Goal: Transaction & Acquisition: Purchase product/service

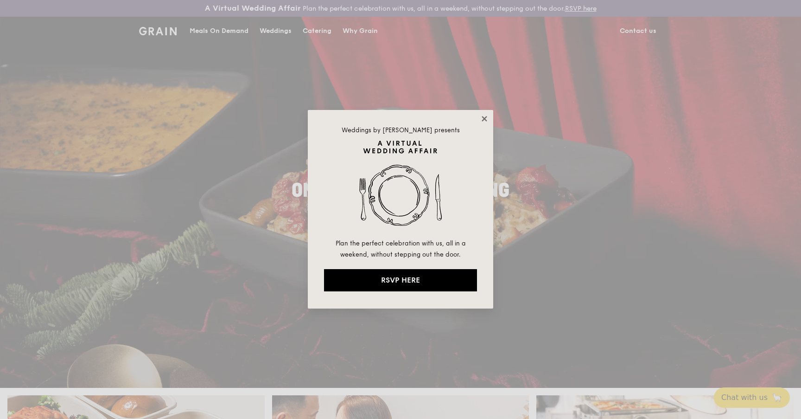
click at [482, 119] on icon at bounding box center [484, 119] width 8 height 8
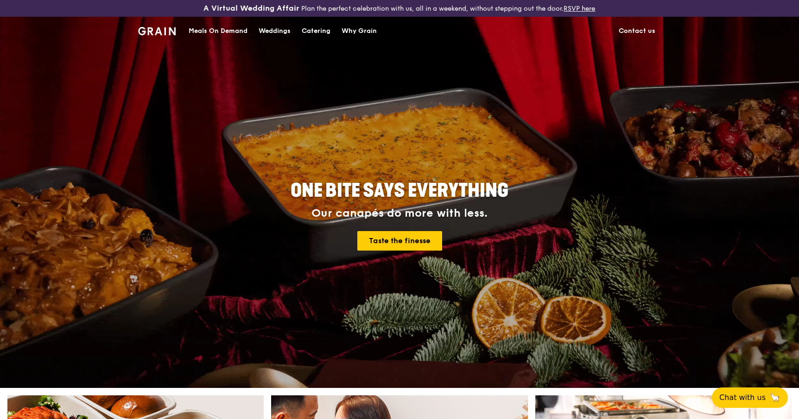
click at [229, 29] on div "Meals On Demand" at bounding box center [218, 31] width 59 height 28
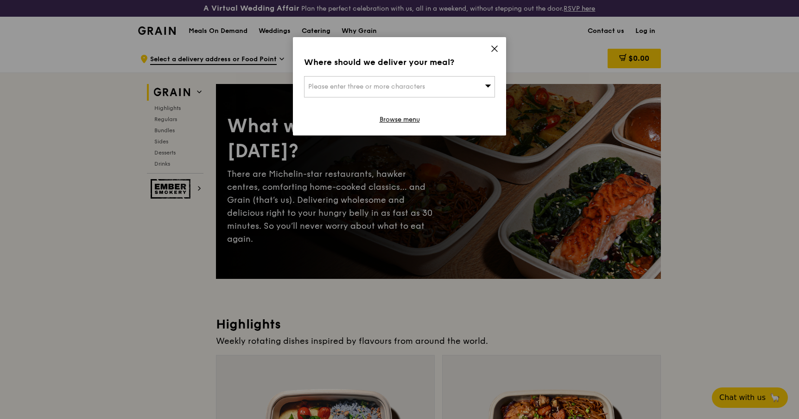
click at [433, 71] on div "Where should we deliver your meal? Please enter three or more characters Browse…" at bounding box center [399, 86] width 213 height 98
click at [424, 87] on span "Please enter three or more characters" at bounding box center [366, 87] width 117 height 8
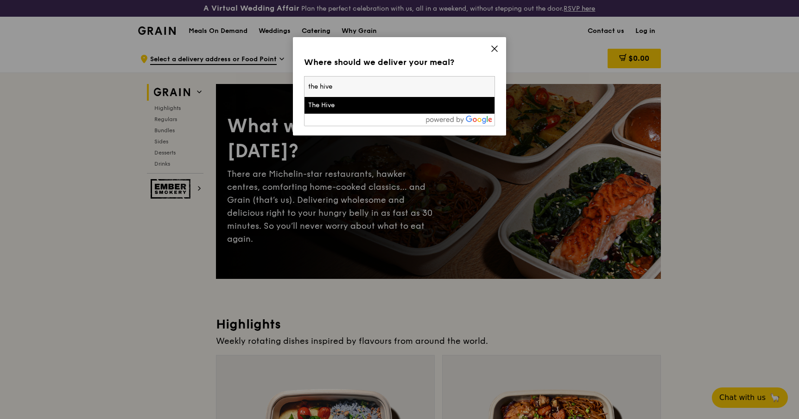
type input "the hive"
click at [382, 105] on div "The Hive" at bounding box center [376, 105] width 137 height 9
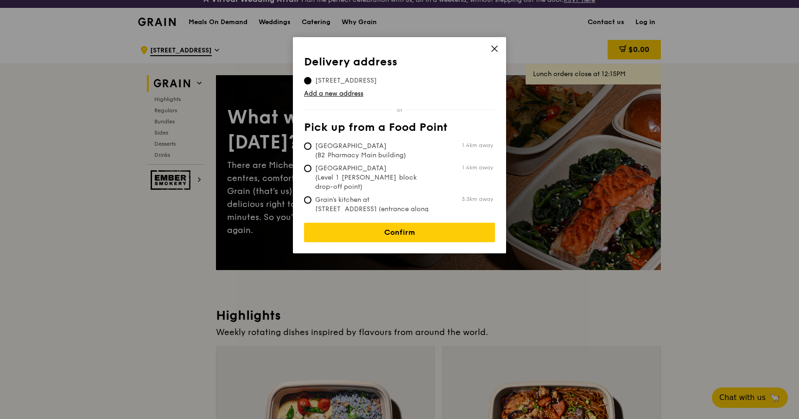
scroll to position [8, 0]
click at [341, 94] on link "Add a new address" at bounding box center [399, 93] width 191 height 9
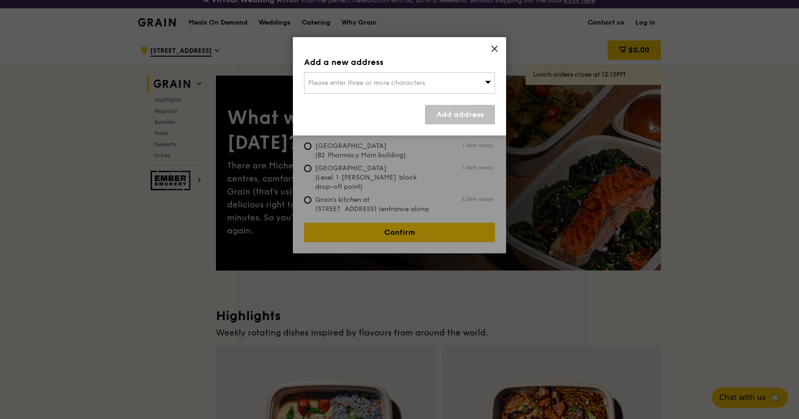
click at [351, 77] on div "Please enter three or more characters" at bounding box center [399, 82] width 191 height 21
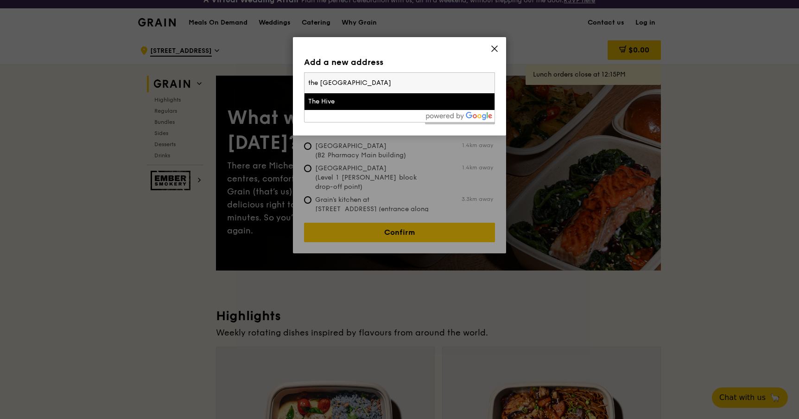
type input "the [GEOGRAPHIC_DATA]"
click at [336, 95] on li "The Hive" at bounding box center [400, 101] width 190 height 17
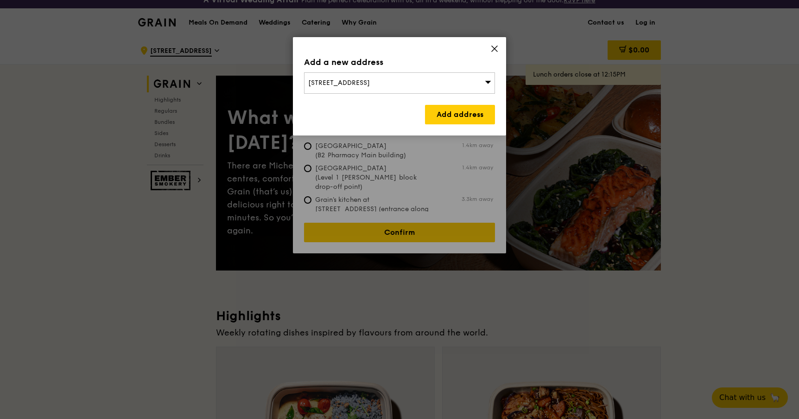
click at [478, 82] on div "[STREET_ADDRESS]" at bounding box center [399, 82] width 191 height 21
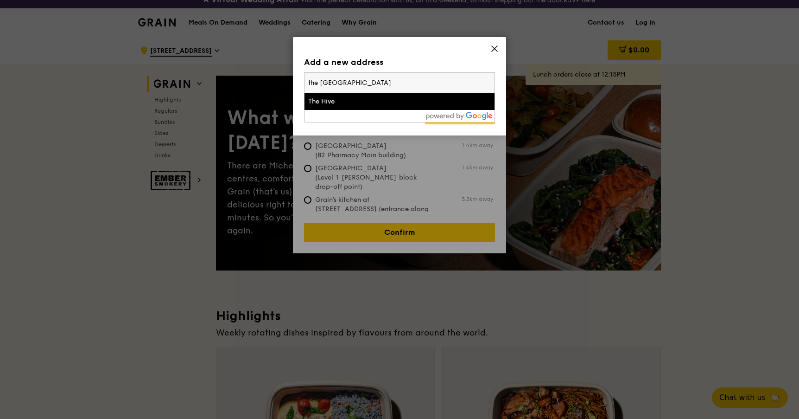
click at [489, 85] on input "the [GEOGRAPHIC_DATA]" at bounding box center [400, 83] width 190 height 20
click at [487, 84] on input "the [GEOGRAPHIC_DATA]" at bounding box center [400, 83] width 190 height 20
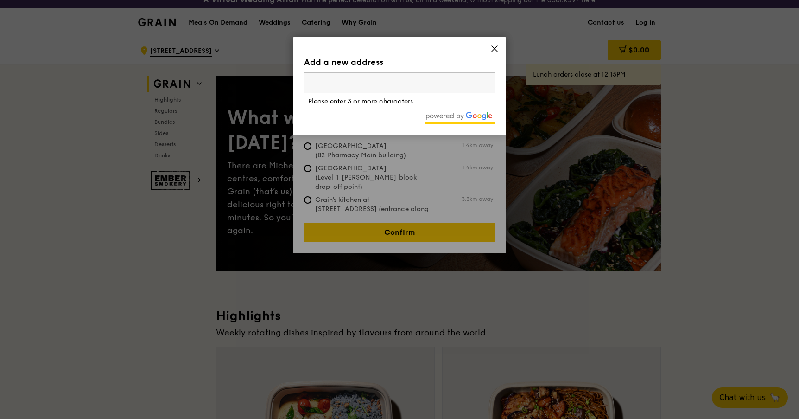
click at [448, 84] on input "search" at bounding box center [400, 83] width 190 height 20
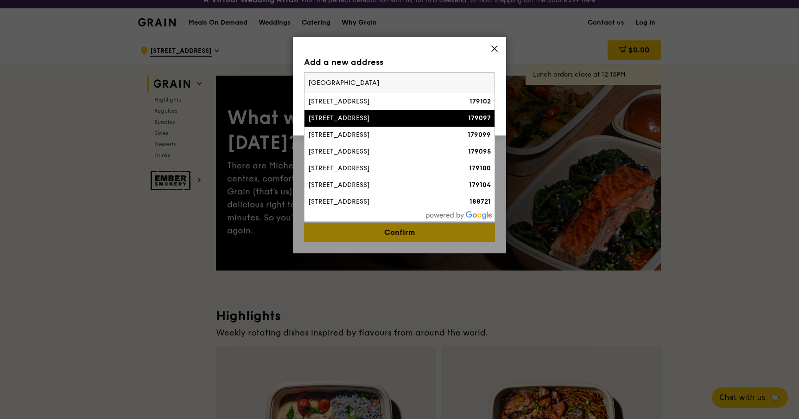
type input "[GEOGRAPHIC_DATA]"
click at [371, 120] on div "[STREET_ADDRESS]" at bounding box center [376, 118] width 137 height 9
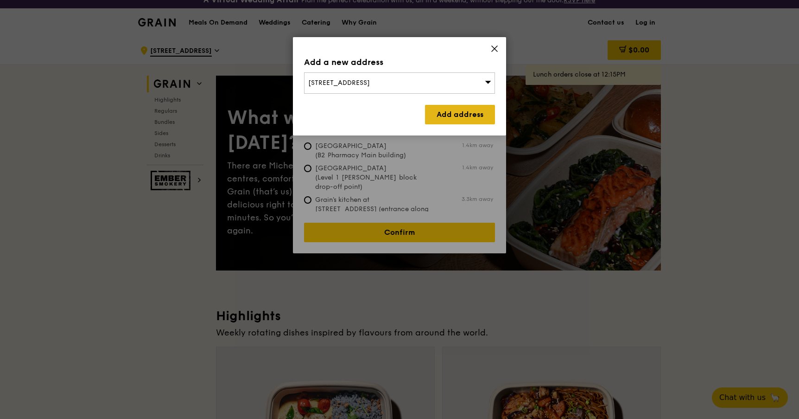
click at [456, 120] on link "Add address" at bounding box center [460, 114] width 70 height 19
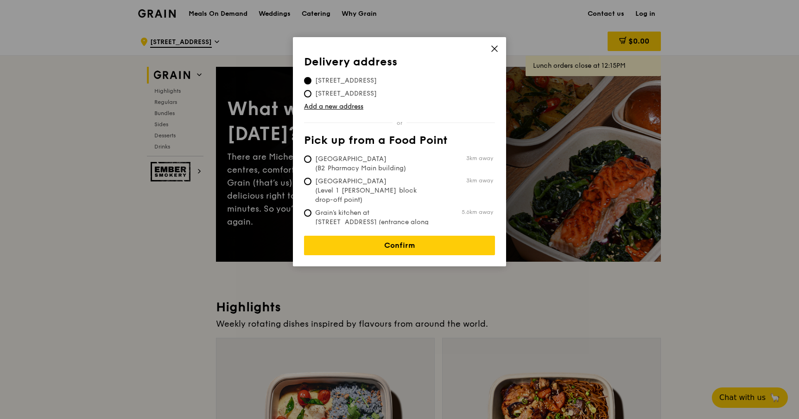
scroll to position [14, 0]
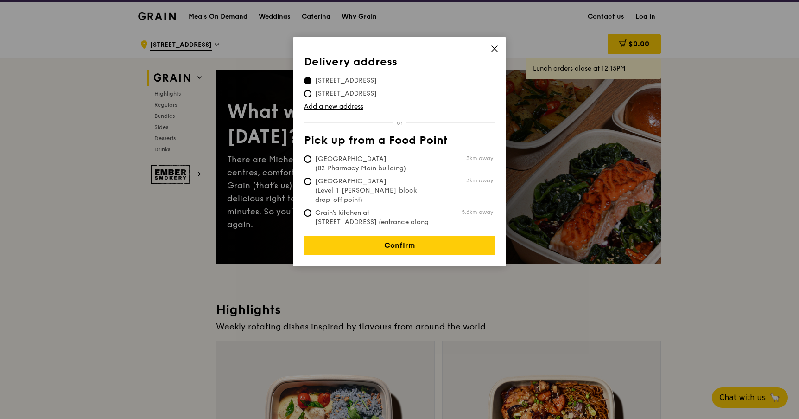
click at [314, 185] on span "[GEOGRAPHIC_DATA] (Level 1 [PERSON_NAME] block drop-off point)" at bounding box center [373, 191] width 138 height 28
click at [312, 185] on input "[GEOGRAPHIC_DATA] (Level 1 [PERSON_NAME] block drop-off point) 3km away" at bounding box center [307, 181] width 7 height 7
radio input "true"
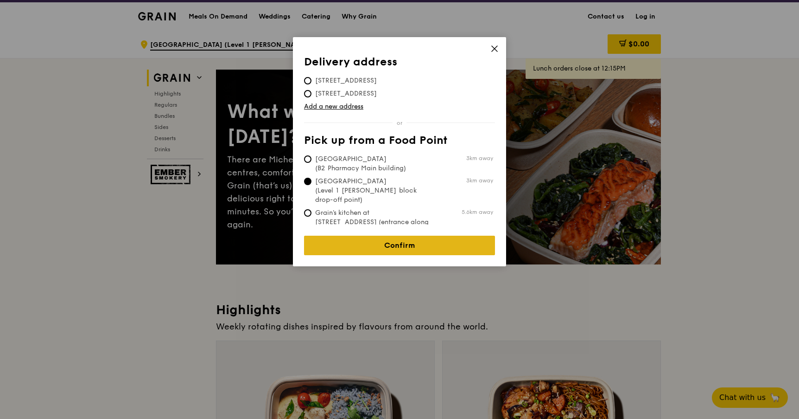
click at [371, 238] on link "Confirm" at bounding box center [399, 245] width 191 height 19
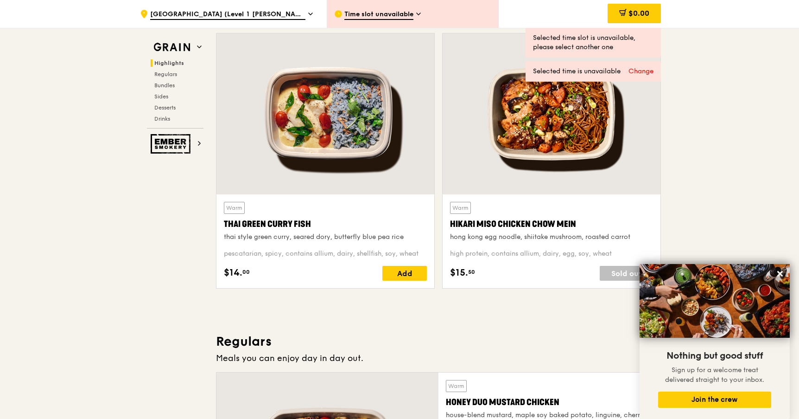
scroll to position [0, 0]
